Goal: Navigation & Orientation: Find specific page/section

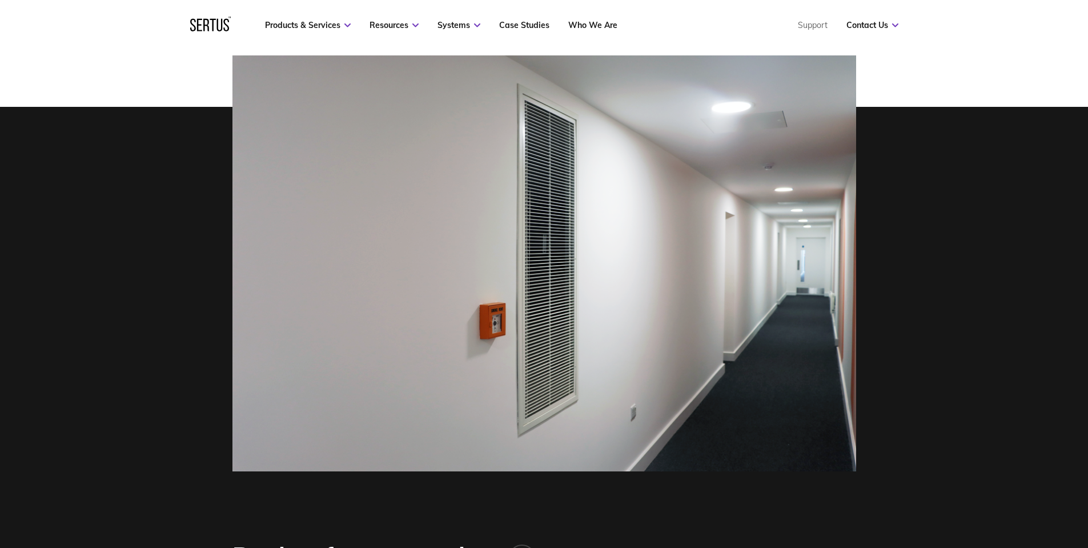
scroll to position [400, 0]
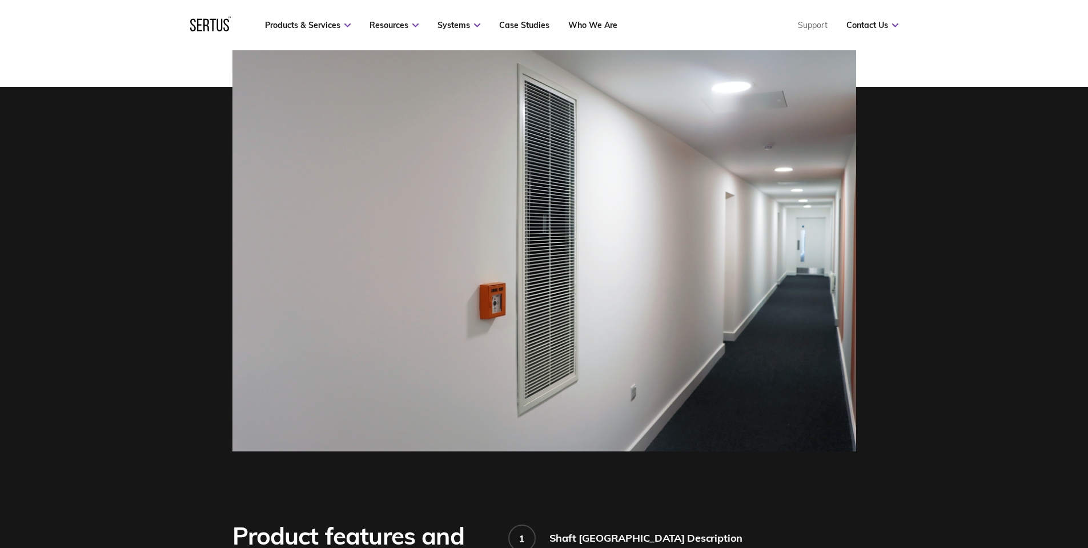
click at [988, 351] on div at bounding box center [544, 243] width 1088 height 416
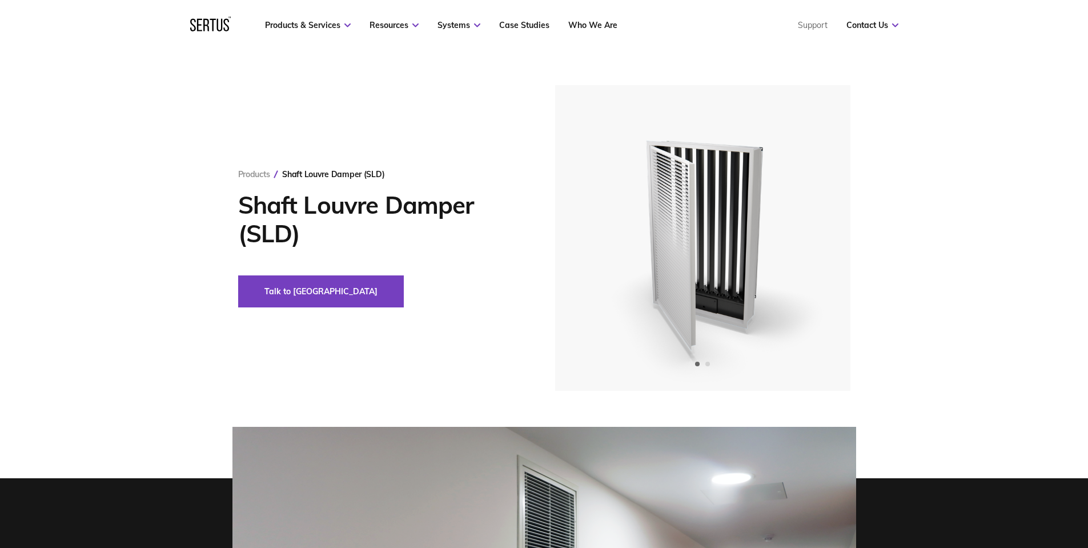
scroll to position [0, 0]
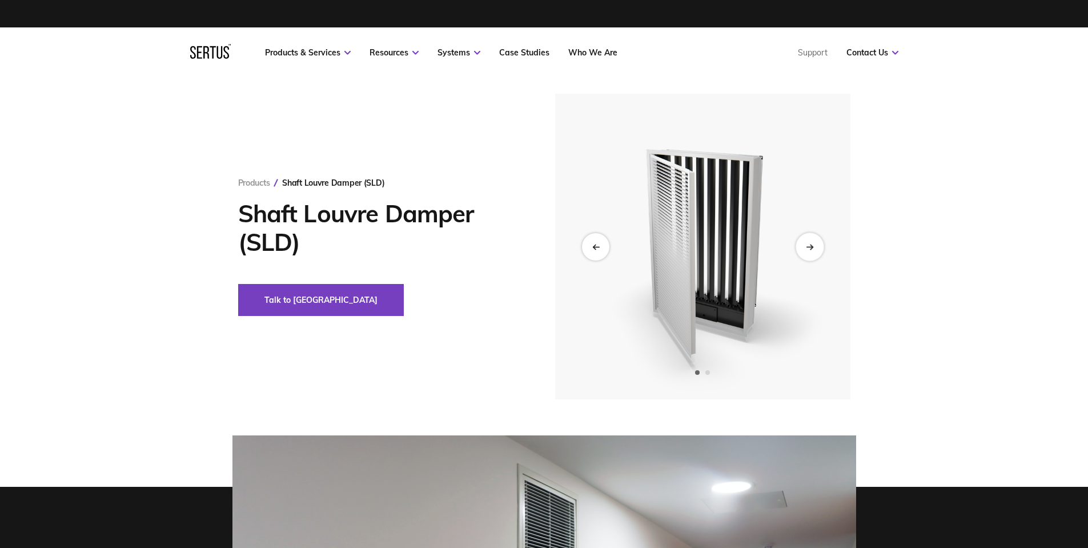
click at [812, 244] on icon "Next slide" at bounding box center [809, 246] width 7 height 6
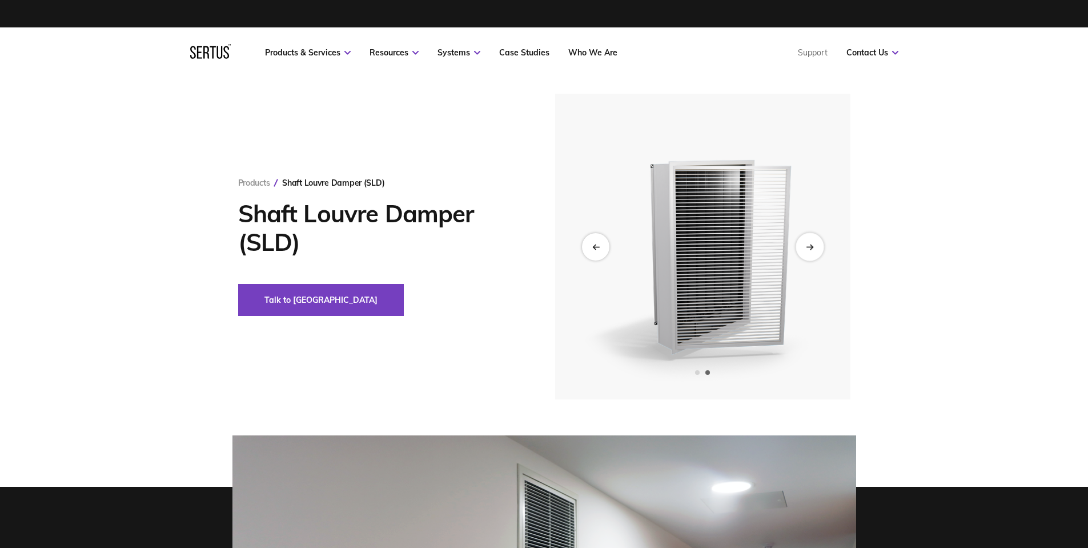
click at [812, 244] on icon "Next slide" at bounding box center [809, 246] width 7 height 6
click at [812, 245] on icon "Next slide" at bounding box center [809, 246] width 7 height 6
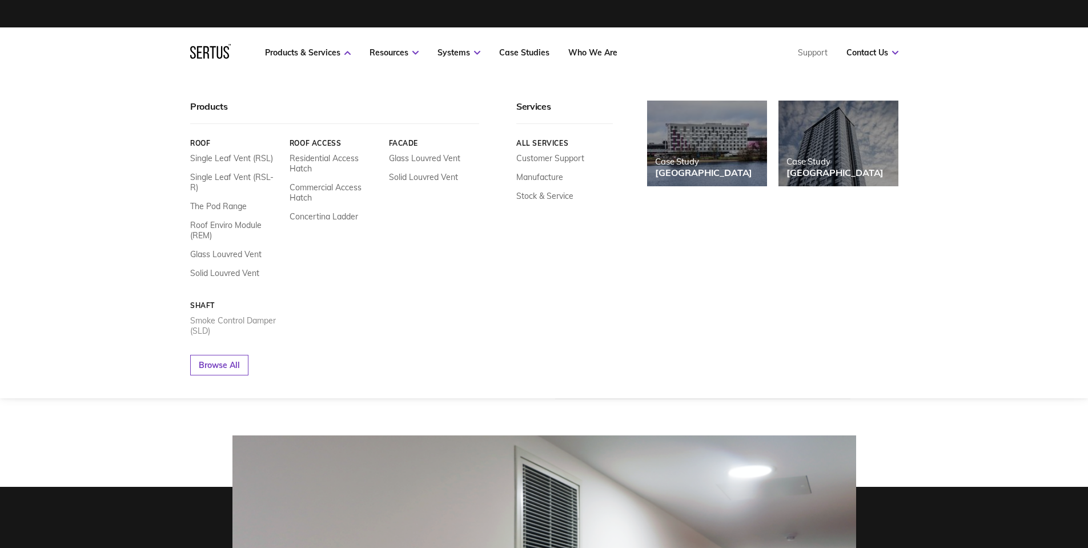
click at [235, 315] on link "Smoke Control Damper (SLD)" at bounding box center [235, 325] width 91 height 21
click at [214, 315] on link "Smoke Control Damper (SLD)" at bounding box center [235, 325] width 91 height 21
click at [204, 322] on link "Smoke Control Damper (SLD)" at bounding box center [235, 325] width 91 height 21
click at [205, 315] on link "Smoke Control Damper (SLD)" at bounding box center [235, 325] width 91 height 21
click at [206, 315] on link "Smoke Control Damper (SLD)" at bounding box center [235, 325] width 91 height 21
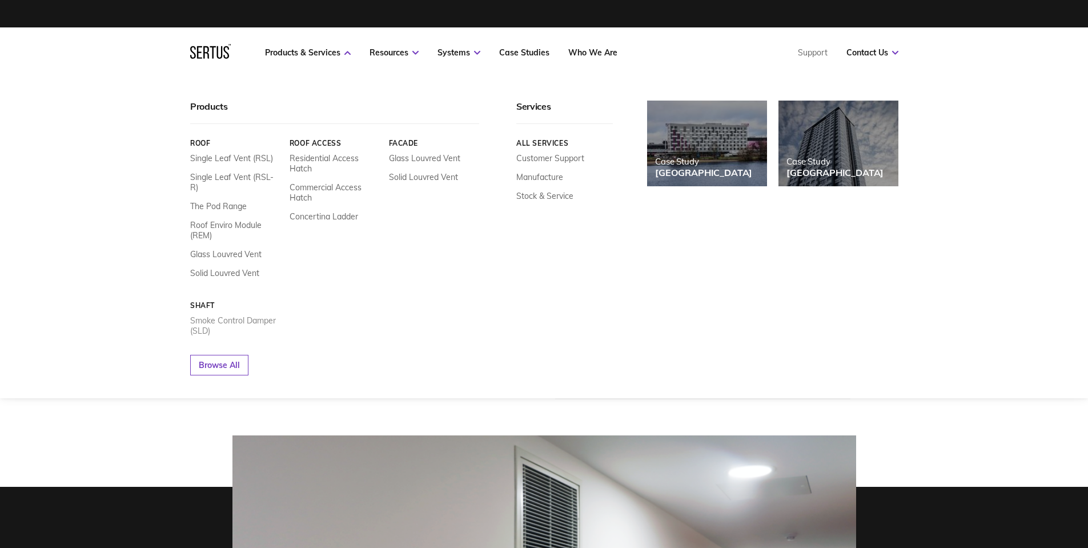
click at [206, 315] on link "Smoke Control Damper (SLD)" at bounding box center [235, 325] width 91 height 21
click at [208, 355] on link "Browse All" at bounding box center [219, 365] width 58 height 21
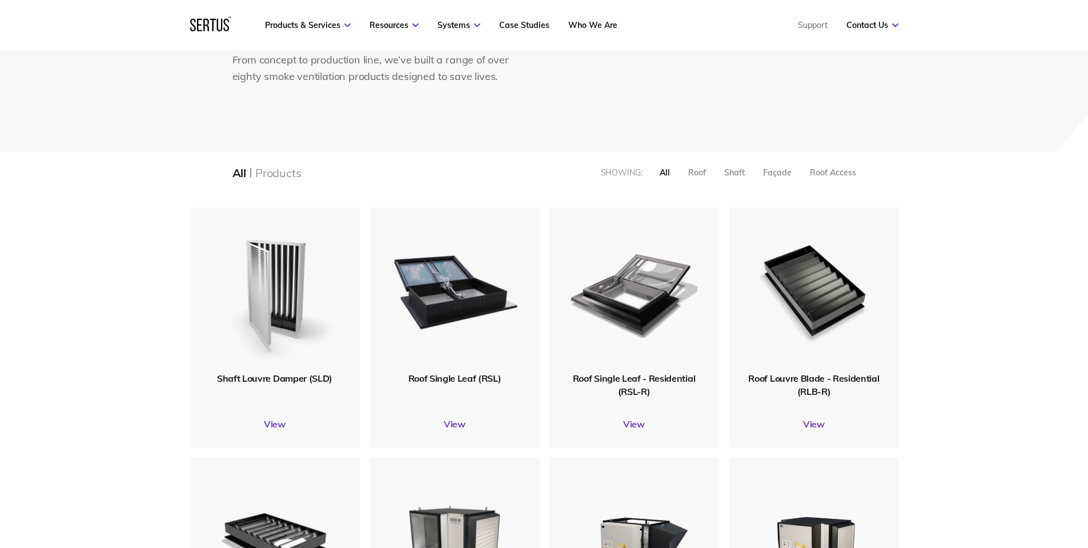
scroll to position [228, 0]
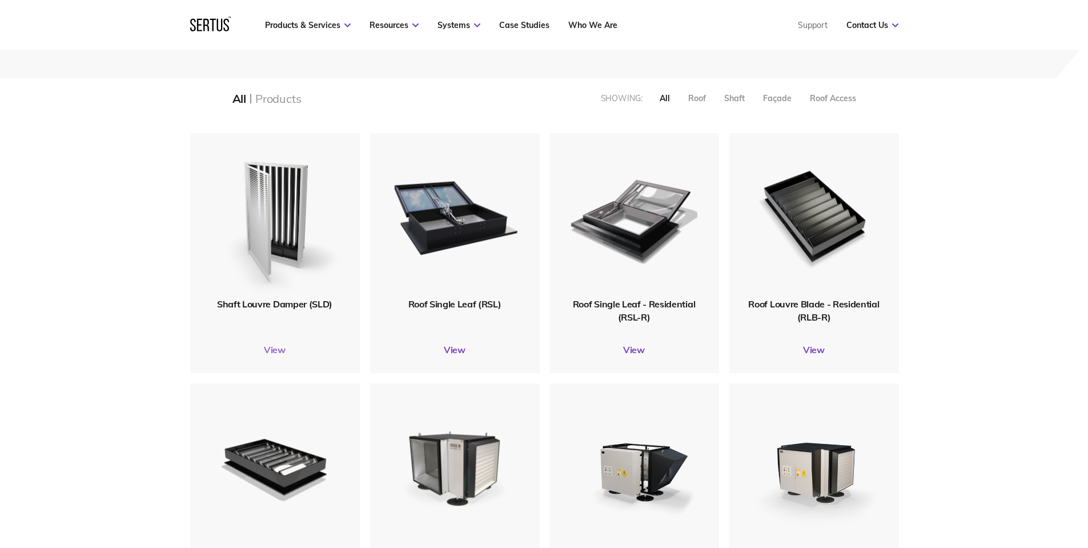
click at [272, 349] on link "View" at bounding box center [275, 349] width 170 height 11
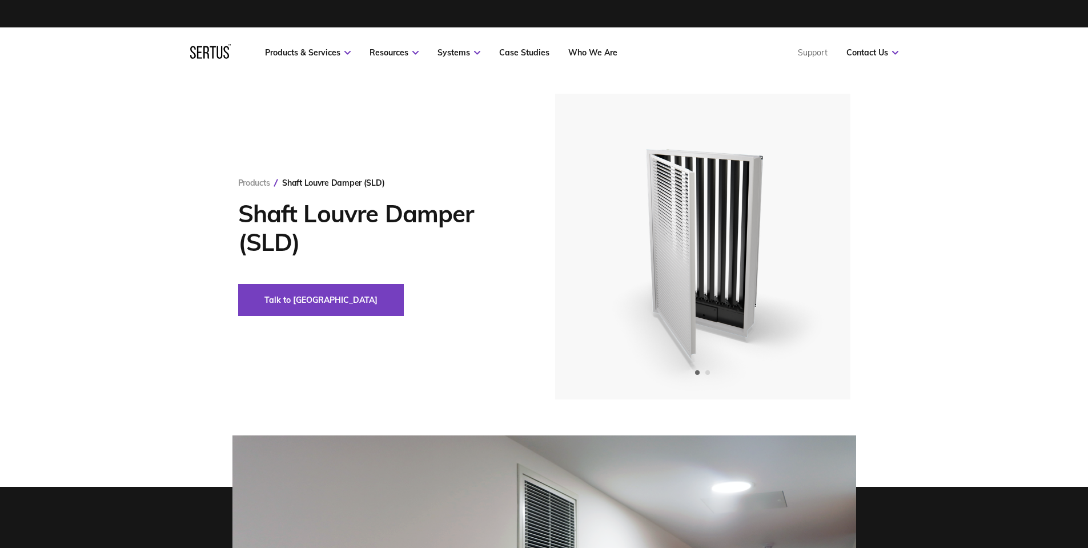
drag, startPoint x: 819, startPoint y: 116, endPoint x: 813, endPoint y: 114, distance: 6.2
